Goal: Task Accomplishment & Management: Complete application form

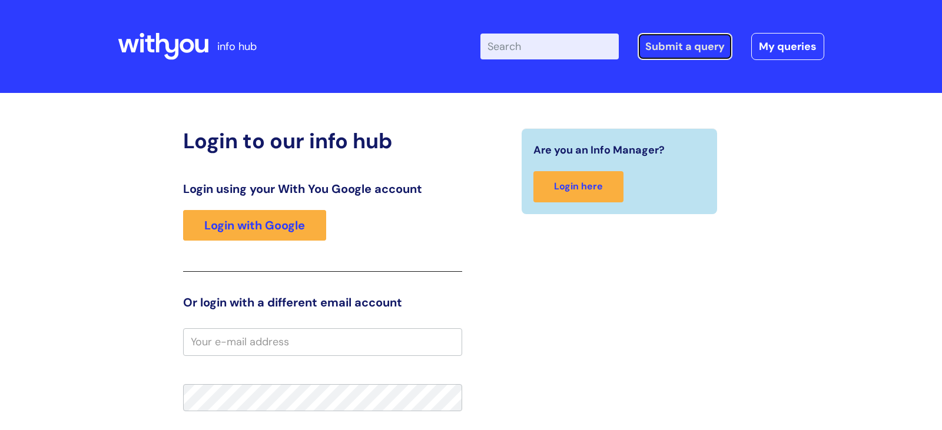
click at [715, 51] on link "Submit a query" at bounding box center [685, 46] width 95 height 27
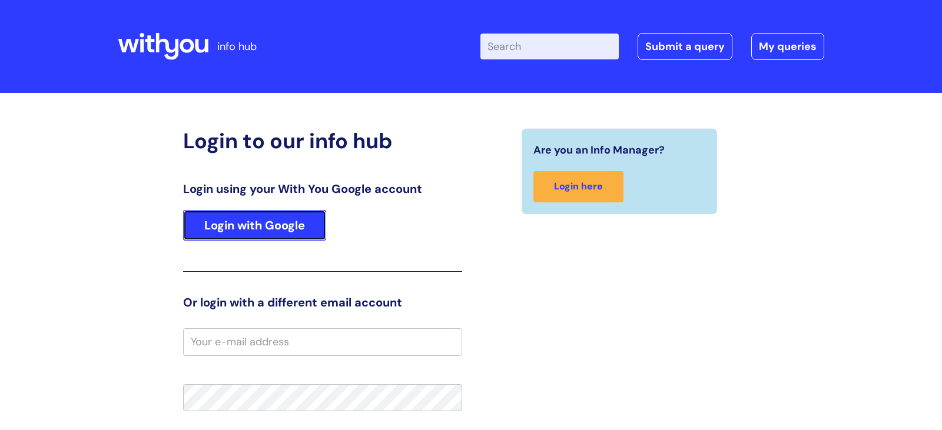
click at [276, 226] on link "Login with Google" at bounding box center [254, 225] width 143 height 31
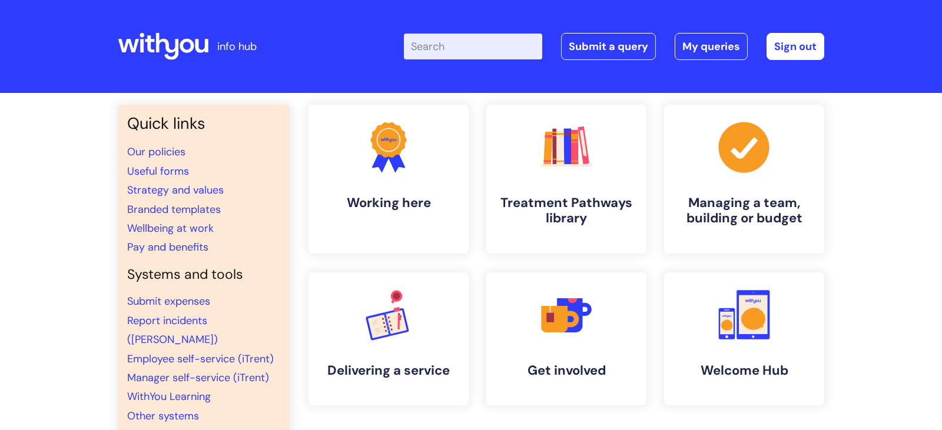
click at [231, 271] on h4 "Systems and tools" at bounding box center [203, 275] width 153 height 16
click at [623, 44] on link "Submit a query" at bounding box center [608, 46] width 95 height 27
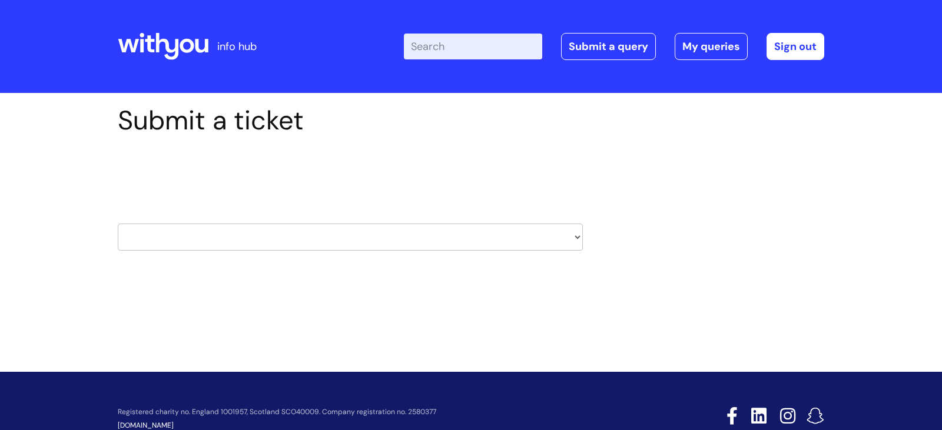
click at [490, 235] on select "HR / People IT and Support Clinical Drug Alerts Finance Accounts Data Support T…" at bounding box center [350, 237] width 465 height 27
click at [310, 242] on select "HR / People IT and Support Clinical Drug Alerts Finance Accounts Data Support T…" at bounding box center [350, 237] width 465 height 27
select select "it_and_support"
click at [118, 224] on select "HR / People IT and Support Clinical Drug Alerts Finance Accounts Data Support T…" at bounding box center [350, 237] width 465 height 27
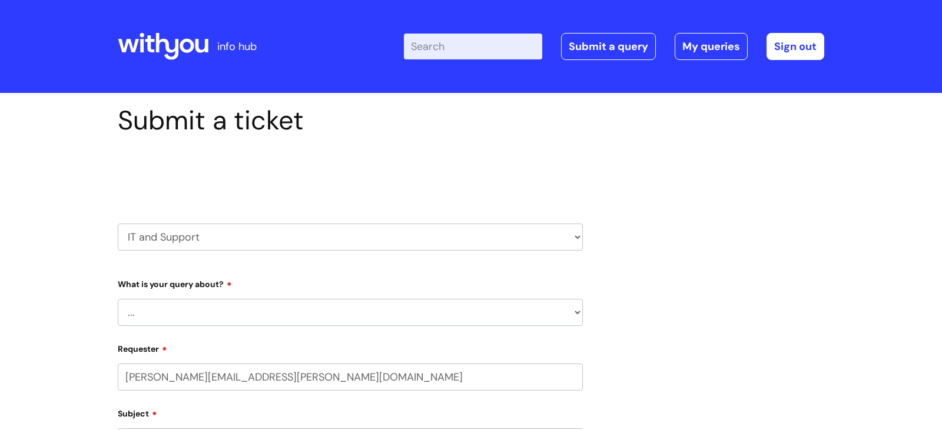
select select "80004157194"
click at [207, 310] on select "... Mobile Phone Reset & MFA Accounts, Starters and Leavers IT Hardware issue I…" at bounding box center [350, 312] width 465 height 27
select select "Something Else"
click at [118, 299] on select "... Mobile Phone Reset & MFA Accounts, Starters and Leavers IT Hardware issue I…" at bounding box center [350, 312] width 465 height 27
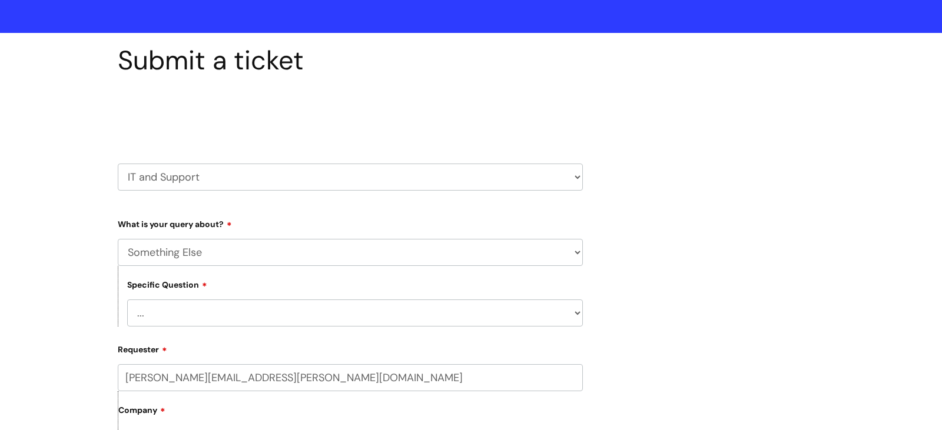
scroll to position [63, 0]
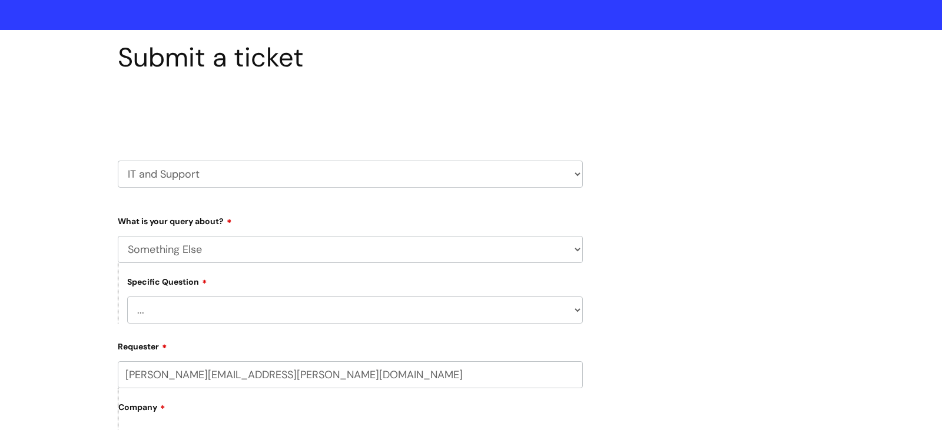
click at [435, 314] on select "... My problem is not listed" at bounding box center [355, 310] width 456 height 27
select select "My problem is not listed"
click at [127, 297] on select "... My problem is not listed" at bounding box center [355, 310] width 456 height 27
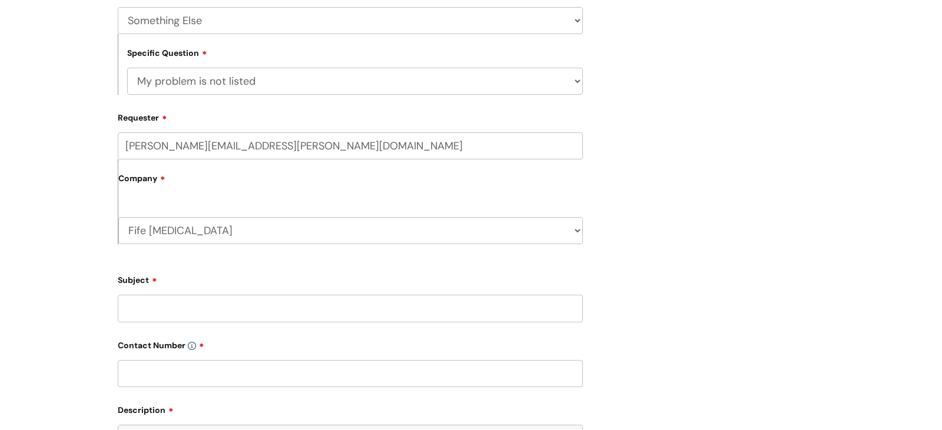
scroll to position [495, 0]
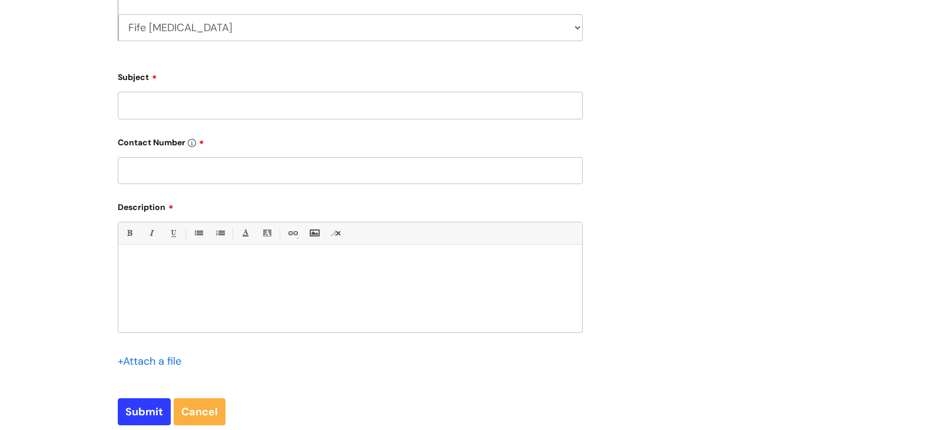
click at [336, 171] on input "text" at bounding box center [350, 170] width 465 height 27
type input "Email address"
click at [267, 260] on div at bounding box center [350, 291] width 464 height 81
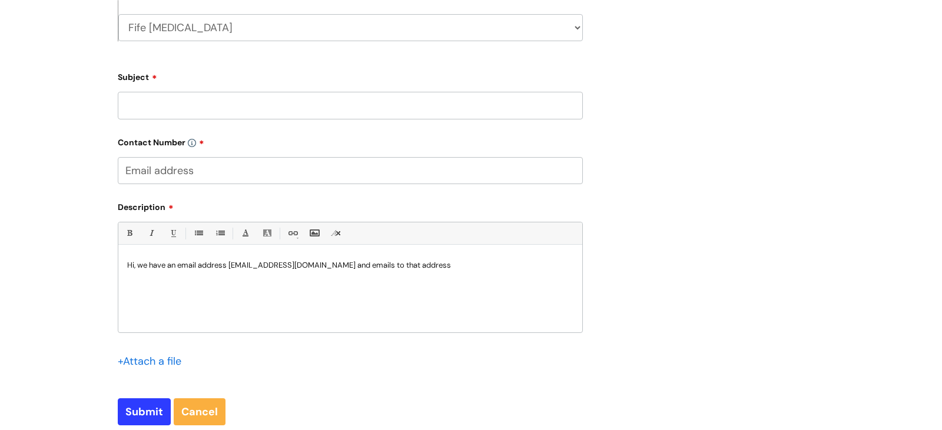
click at [427, 270] on p "Hi, we have an email address fife@wearewithyou.org.uk and emails to that address" at bounding box center [350, 265] width 446 height 11
click at [475, 270] on p "Hi, we have an email address fife@wearewithyou.org.uk and emails to that addres…" at bounding box center [350, 265] width 446 height 11
click at [539, 270] on p "Hi, we have an email address fife@wearewithyou.org.uk and emails to that addres…" at bounding box center [350, 270] width 446 height 21
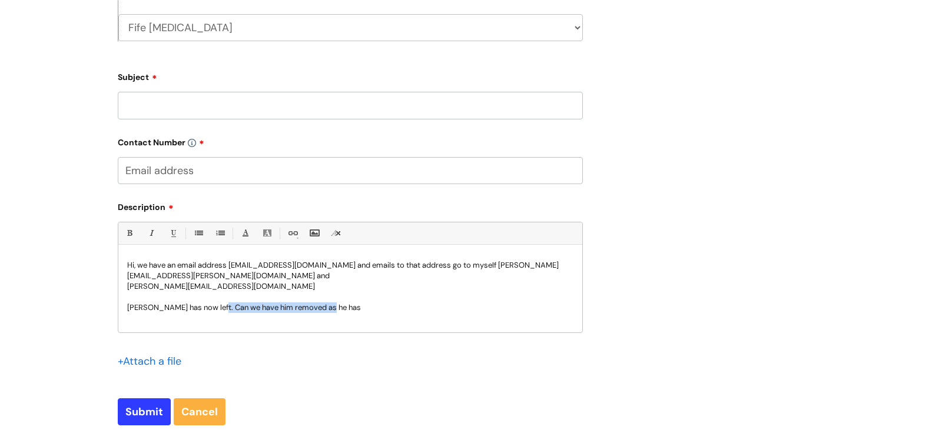
drag, startPoint x: 334, startPoint y: 308, endPoint x: 216, endPoint y: 312, distance: 119.0
click at [216, 312] on p "Gareth has now left. Can we have him removed as he has" at bounding box center [350, 308] width 446 height 11
click at [462, 309] on p "Gareth has now left. Can you replace him name with angela.robertson@wearewithyo…" at bounding box center [350, 313] width 446 height 21
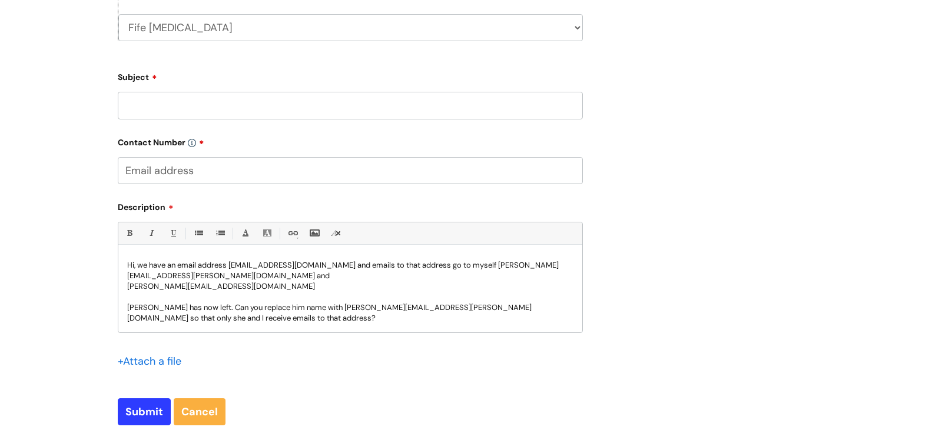
click at [231, 324] on p "[PERSON_NAME] has now left. Can you replace him name with [PERSON_NAME][EMAIL_A…" at bounding box center [350, 313] width 446 height 21
click at [132, 270] on p "Hi, we have an email address [EMAIL_ADDRESS][DOMAIN_NAME] and emails to that ad…" at bounding box center [350, 270] width 446 height 21
click at [142, 271] on p "Hi, we have an email address [EMAIL_ADDRESS][DOMAIN_NAME] and emails to that ad…" at bounding box center [350, 270] width 446 height 21
click at [206, 266] on p "Hi, we have an email address [EMAIL_ADDRESS][DOMAIN_NAME] and emails to that ad…" at bounding box center [350, 270] width 446 height 21
click at [284, 279] on p "Hi, we have an email address [EMAIL_ADDRESS][DOMAIN_NAME] and emails to that ad…" at bounding box center [350, 270] width 446 height 21
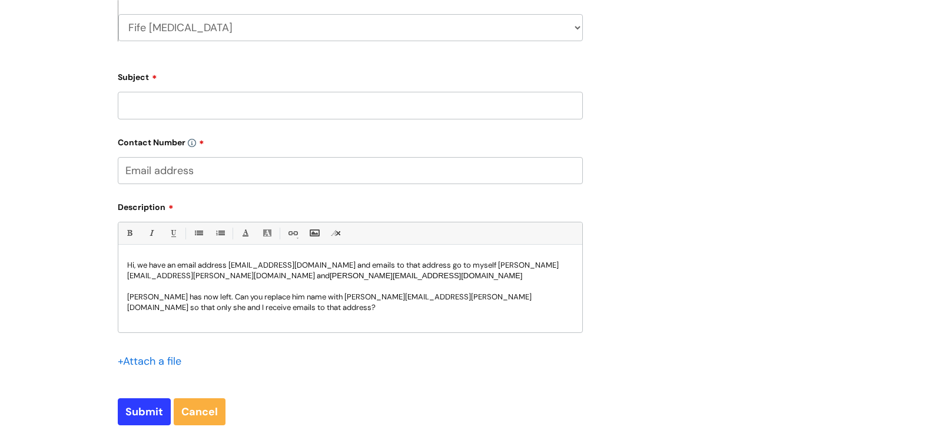
click at [230, 308] on p "[PERSON_NAME] has now left. Can you replace him name with [PERSON_NAME][EMAIL_A…" at bounding box center [350, 302] width 446 height 21
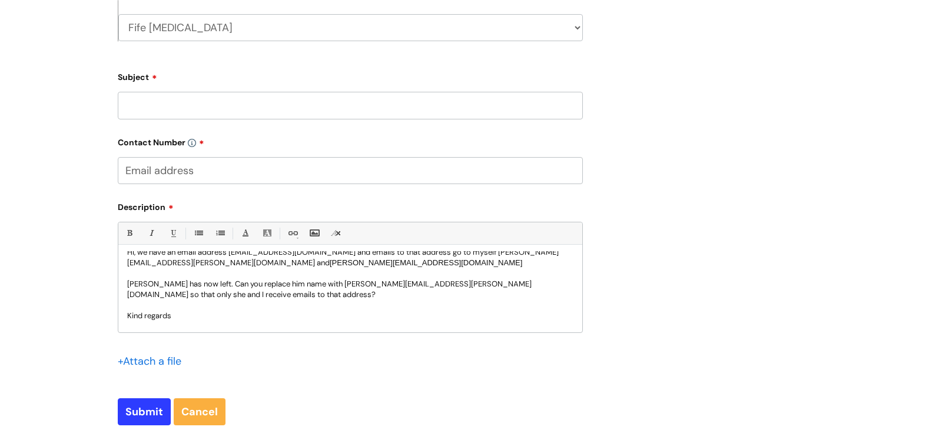
scroll to position [24, 0]
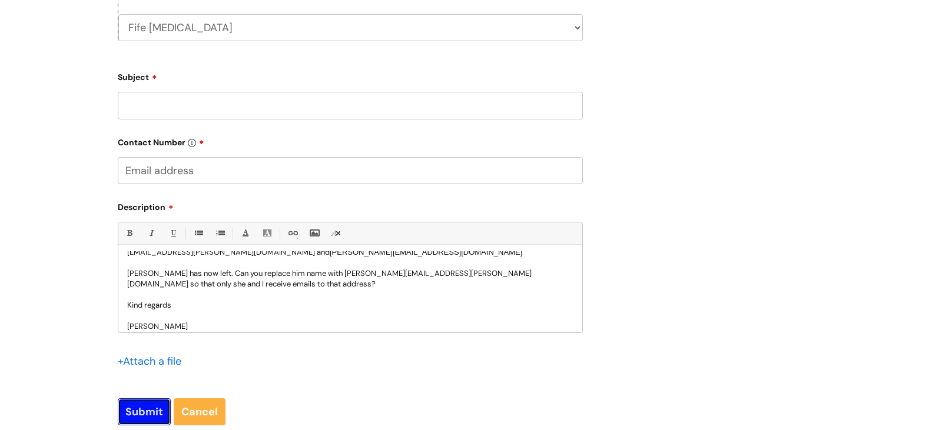
click at [141, 417] on input "Submit" at bounding box center [144, 412] width 53 height 27
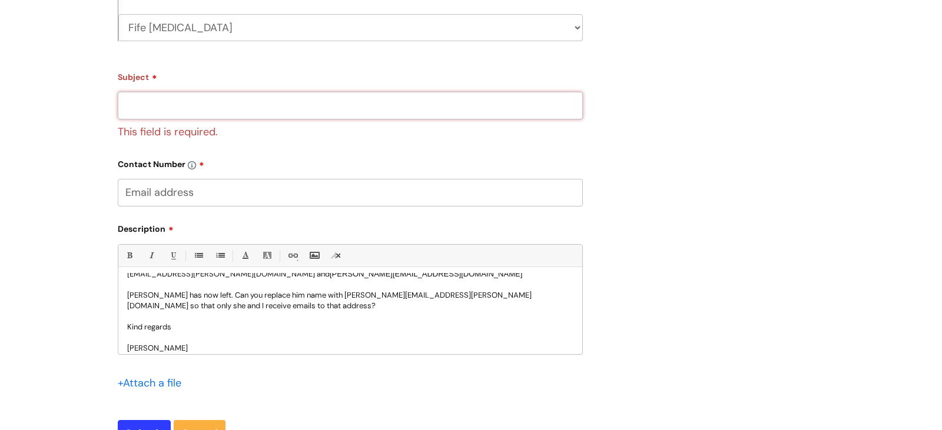
click at [180, 113] on input "Subject" at bounding box center [350, 105] width 465 height 27
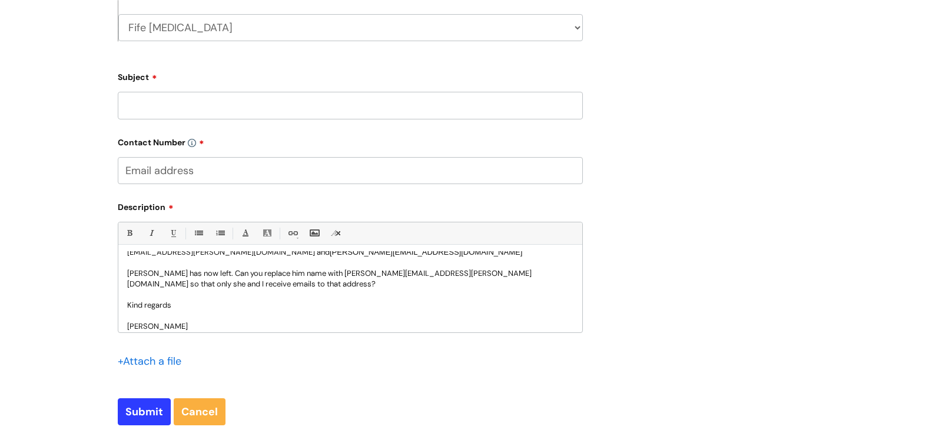
click at [180, 112] on input "Subject" at bounding box center [350, 105] width 465 height 27
type input "[EMAIL_ADDRESS][DOMAIN_NAME]"
click at [140, 422] on input "Submit" at bounding box center [144, 412] width 53 height 27
type input "Please Wait..."
